Goal: Transaction & Acquisition: Purchase product/service

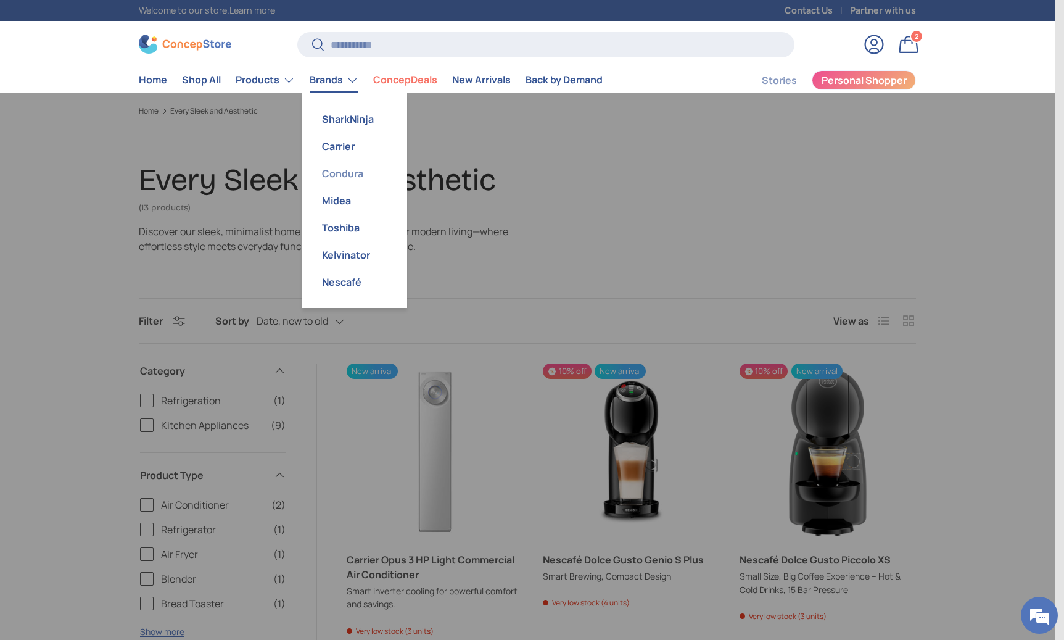
click at [352, 171] on link "Condura" at bounding box center [355, 173] width 90 height 27
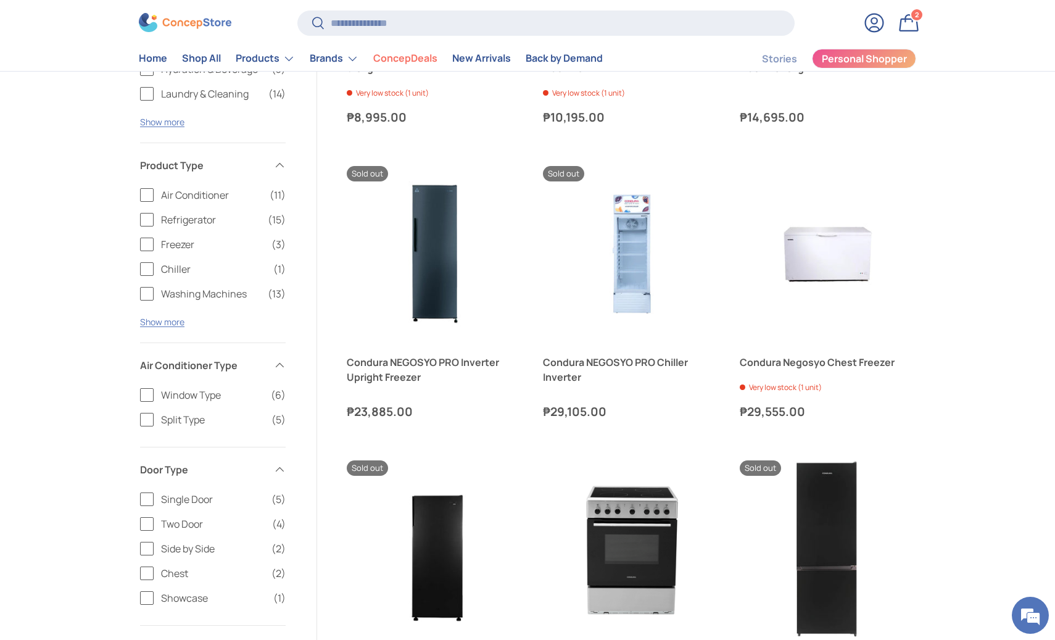
scroll to position [1169, 0]
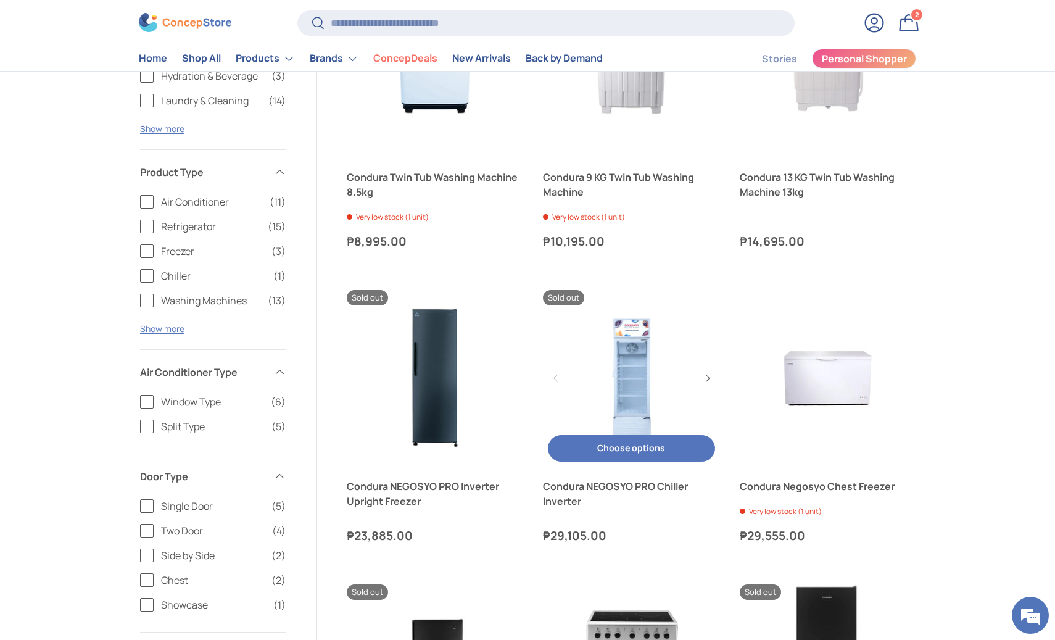
click at [571, 489] on link "Condura NEGOSYO PRO Chiller Inverter" at bounding box center [631, 494] width 176 height 30
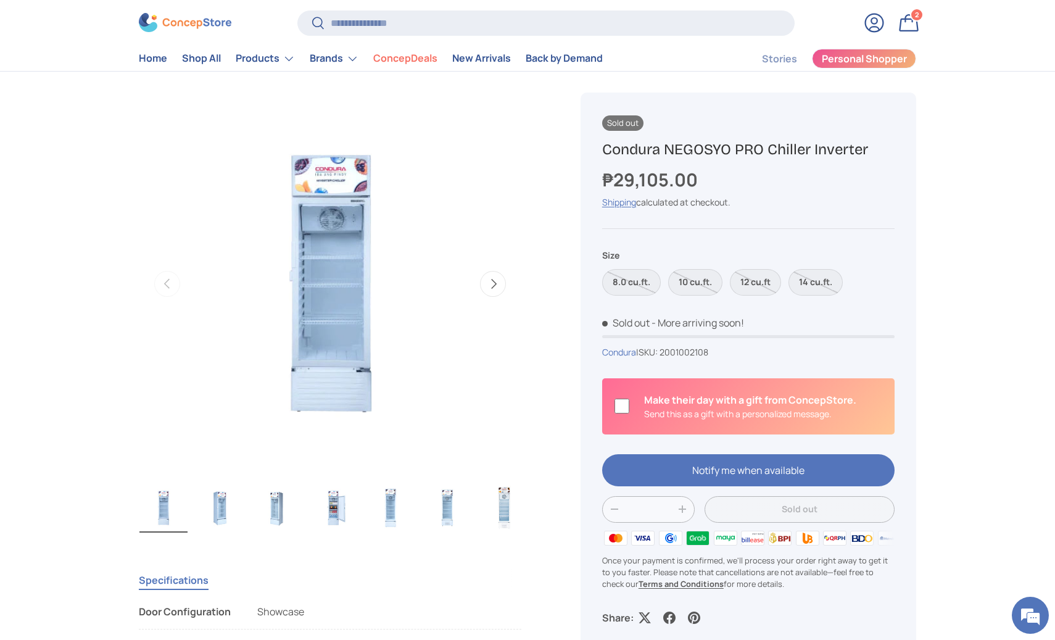
scroll to position [374, 0]
